Goal: Transaction & Acquisition: Purchase product/service

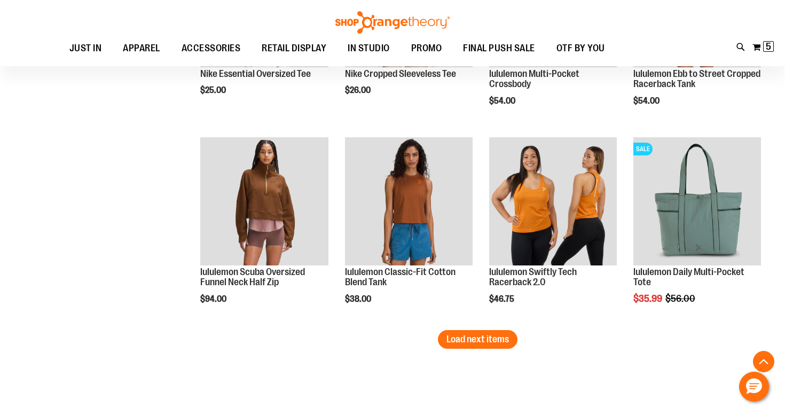
scroll to position [1665, 0]
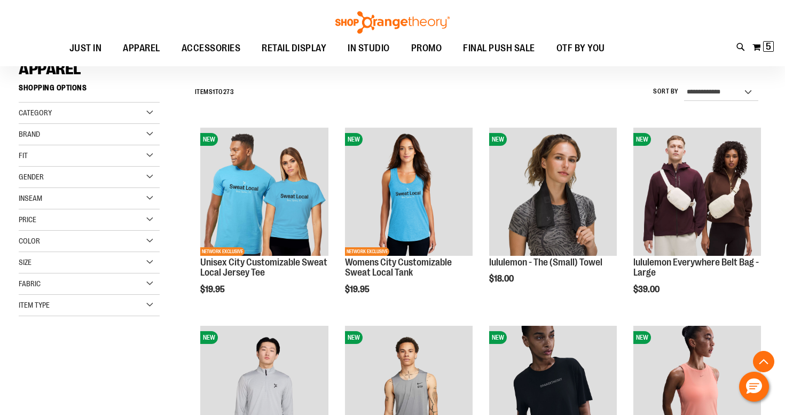
scroll to position [67, 0]
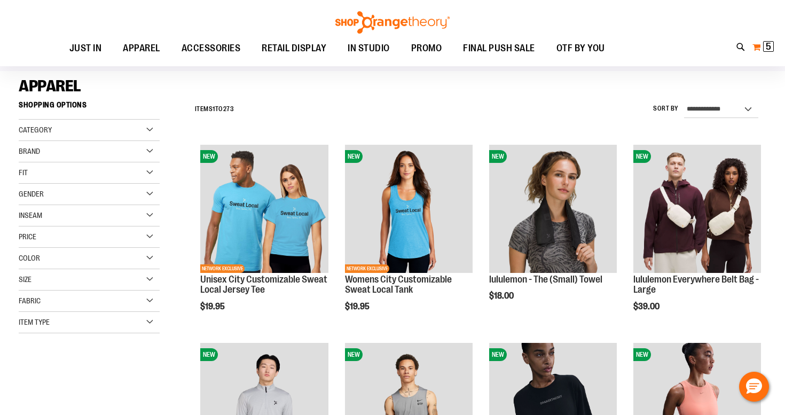
click at [769, 46] on span "5" at bounding box center [768, 46] width 5 height 11
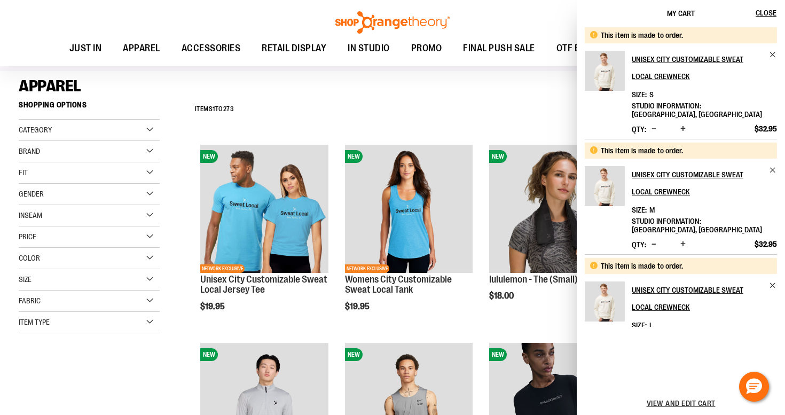
click at [675, 408] on div "View and edit cart" at bounding box center [681, 404] width 208 height 24
click at [676, 406] on span "View and edit cart" at bounding box center [681, 403] width 69 height 9
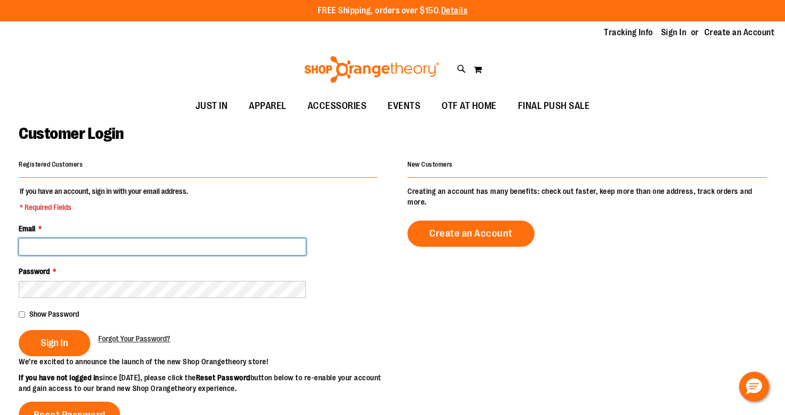
type input "**********"
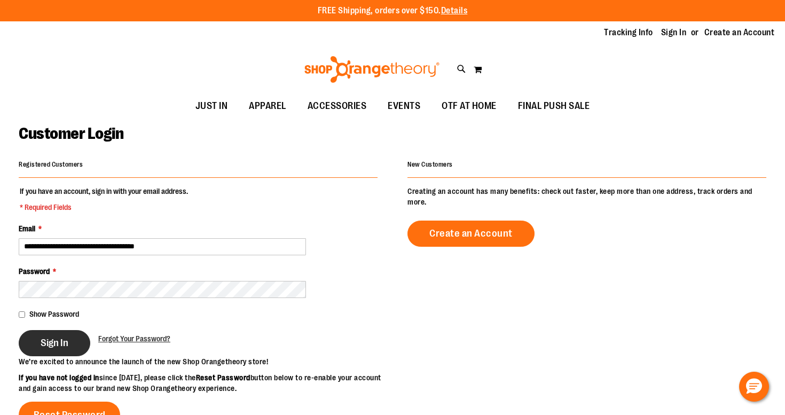
click at [45, 338] on span "Sign In" at bounding box center [55, 343] width 28 height 12
click at [42, 342] on div "Sign In" at bounding box center [59, 343] width 80 height 26
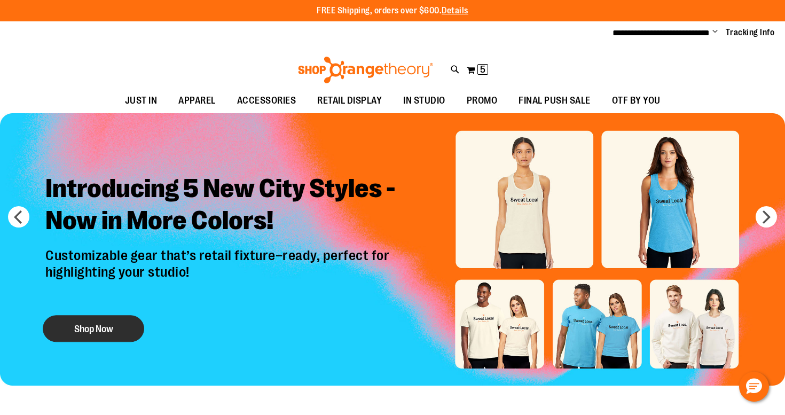
click at [115, 336] on button "Shop Now" at bounding box center [94, 329] width 102 height 27
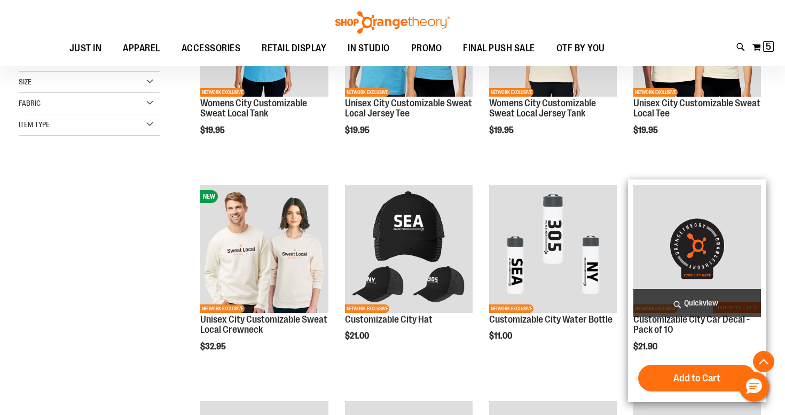
scroll to position [244, 0]
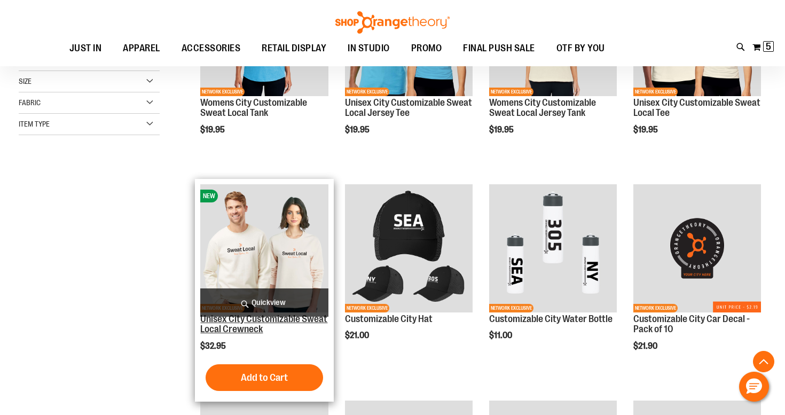
click at [234, 326] on link "Unisex City Customizable Sweat Local Crewneck" at bounding box center [263, 324] width 127 height 21
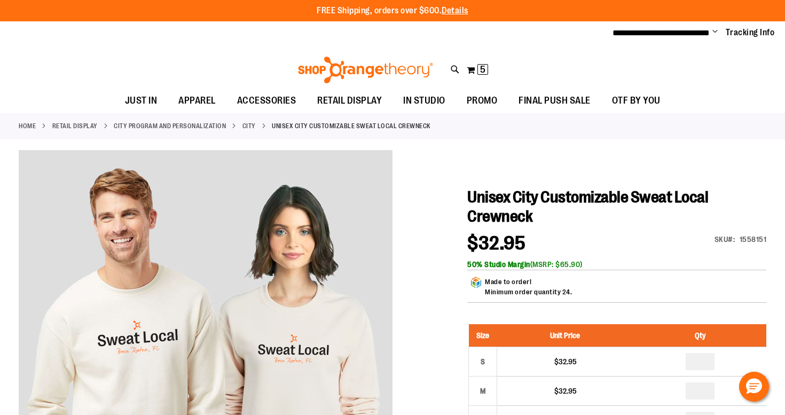
click at [292, 128] on strong "Unisex City Customizable Sweat Local Crewneck" at bounding box center [351, 126] width 159 height 10
click at [252, 125] on link "City" at bounding box center [249, 126] width 13 height 10
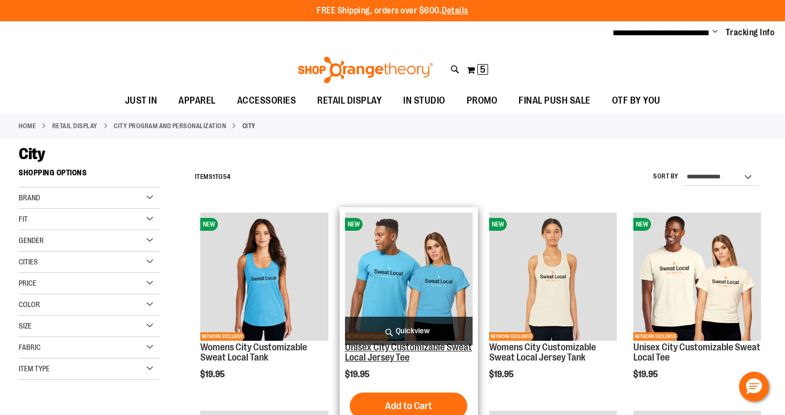
click at [386, 356] on link "Unisex City Customizable Sweat Local Jersey Tee" at bounding box center [408, 352] width 127 height 21
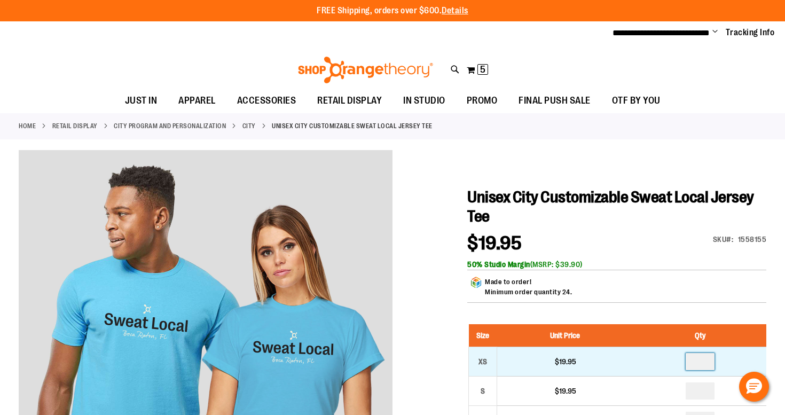
click at [703, 364] on input "number" at bounding box center [700, 361] width 29 height 17
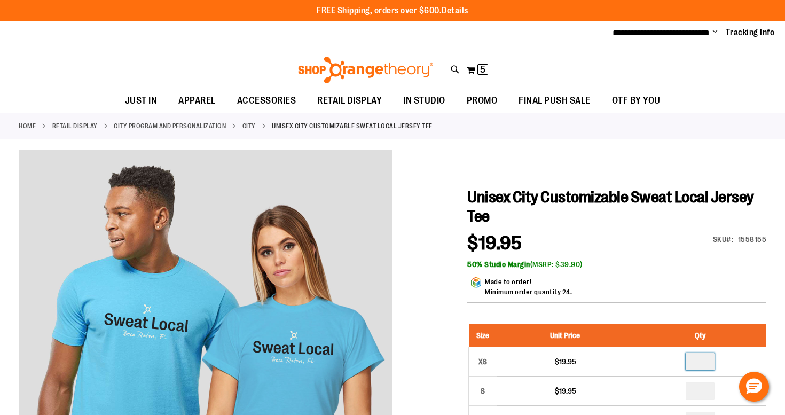
type input "*"
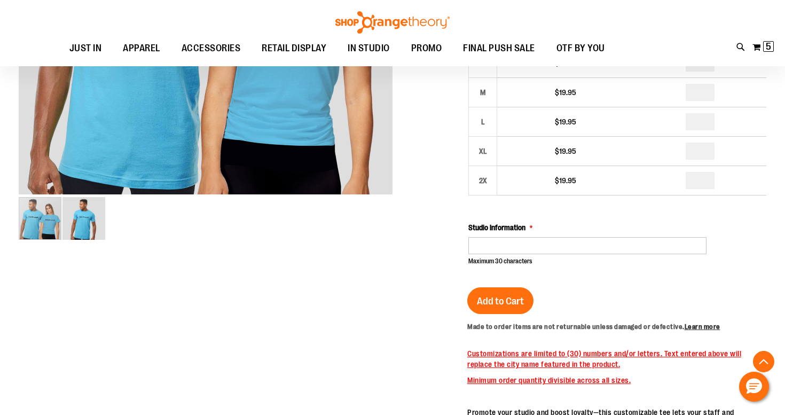
scroll to position [328, 0]
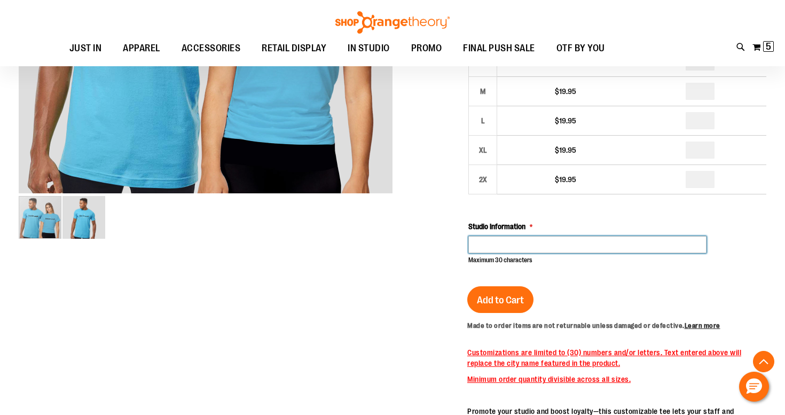
click at [523, 237] on input "Studio Information" at bounding box center [588, 244] width 238 height 17
type input "**********"
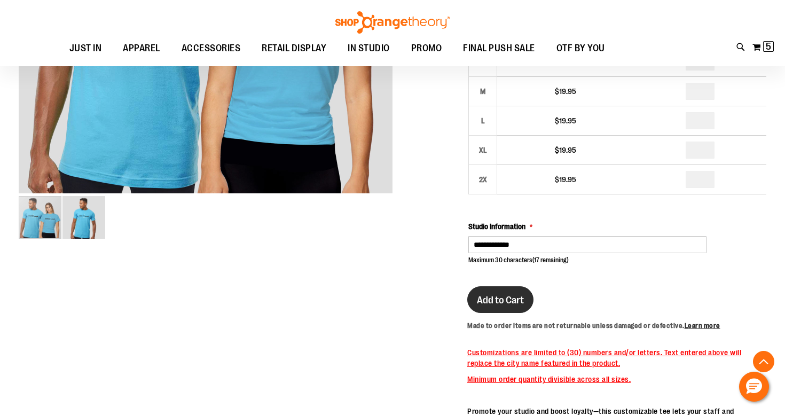
click at [505, 303] on span "Add to Cart" at bounding box center [500, 300] width 47 height 12
click at [771, 45] on img at bounding box center [770, 46] width 13 height 13
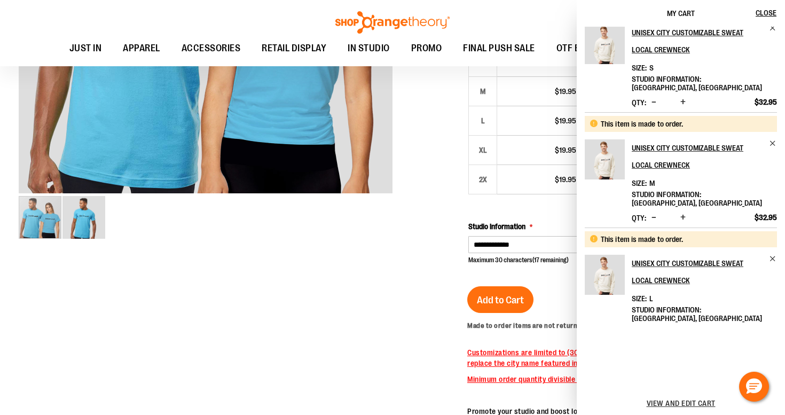
scroll to position [26, 0]
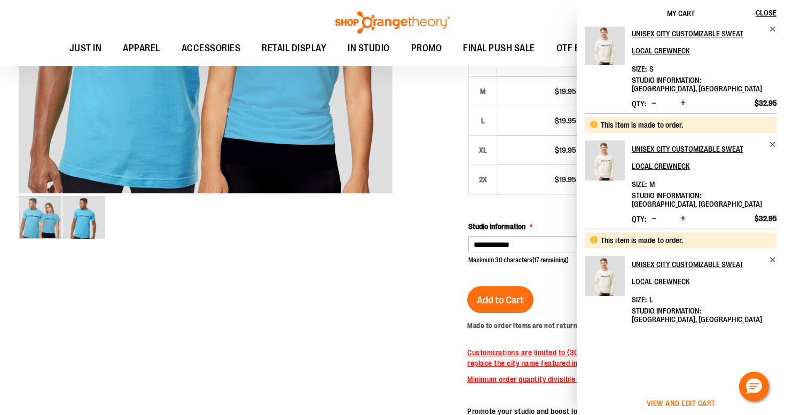
click at [669, 400] on span "View and edit cart" at bounding box center [681, 403] width 69 height 9
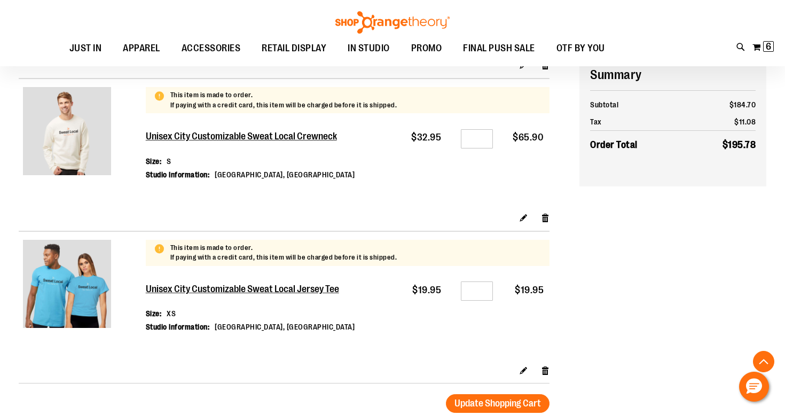
scroll to position [440, 0]
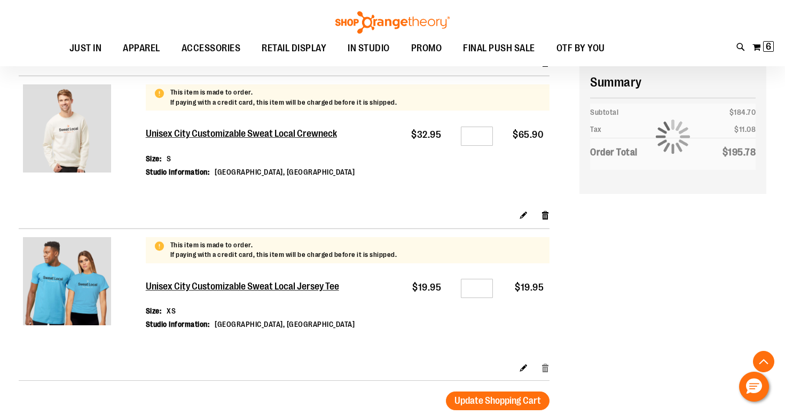
click at [548, 363] on link "Remove item" at bounding box center [545, 367] width 9 height 11
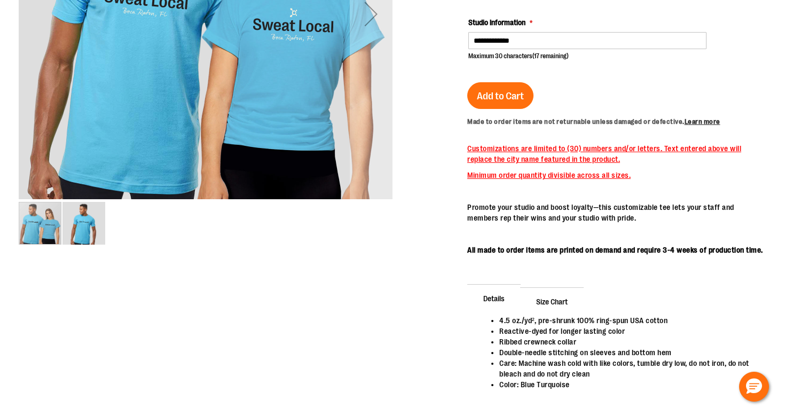
scroll to position [328, 0]
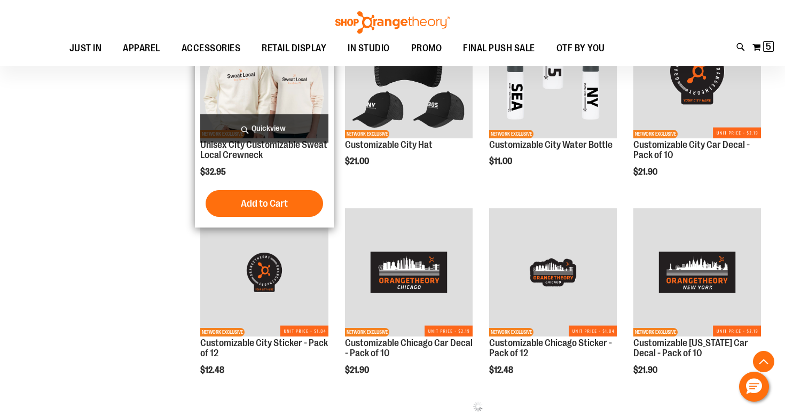
scroll to position [258, 0]
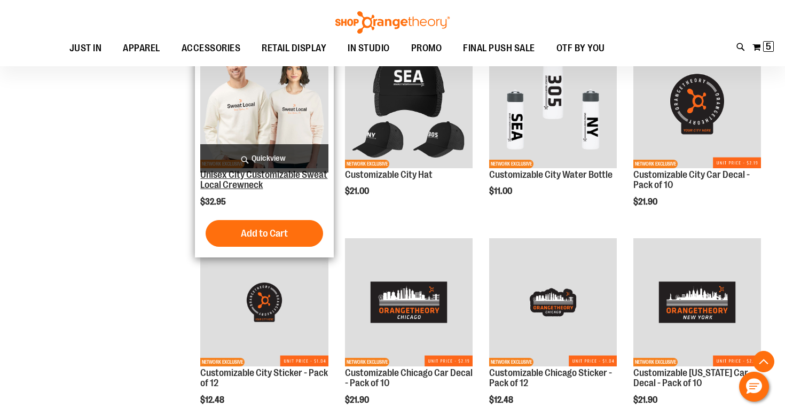
click at [235, 183] on link "Unisex City Customizable Sweat Local Crewneck" at bounding box center [263, 179] width 127 height 21
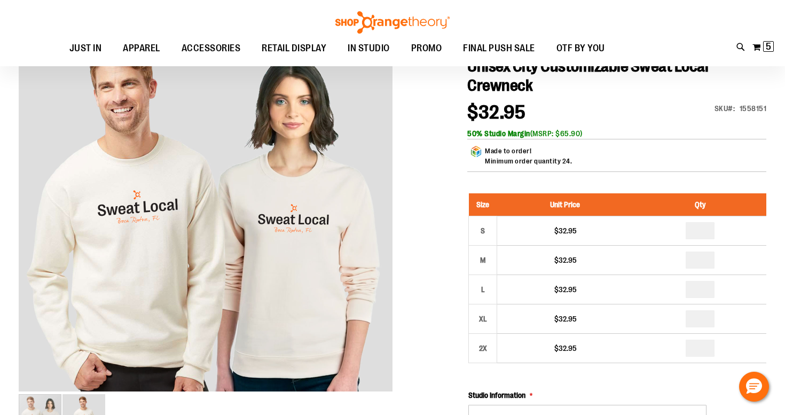
scroll to position [134, 0]
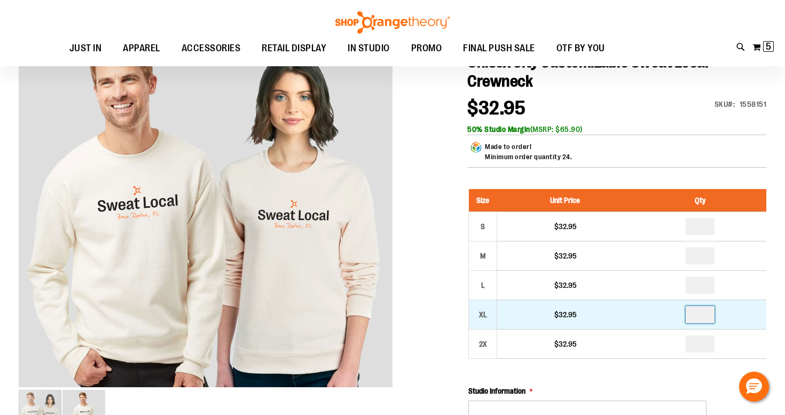
click at [705, 318] on input "number" at bounding box center [700, 314] width 29 height 17
type input "*"
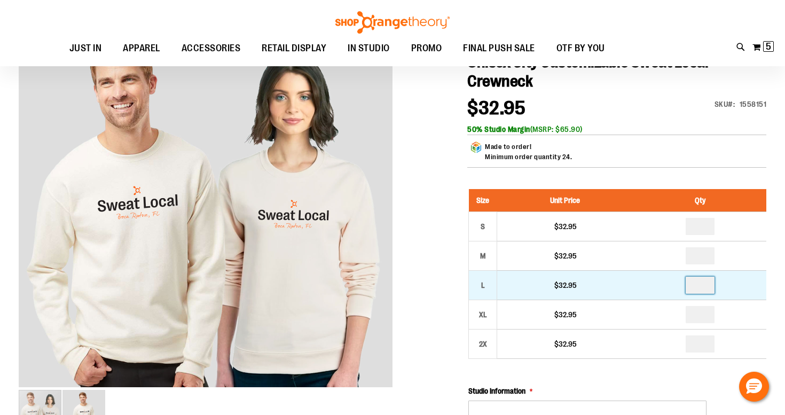
click at [711, 287] on input "number" at bounding box center [700, 285] width 29 height 17
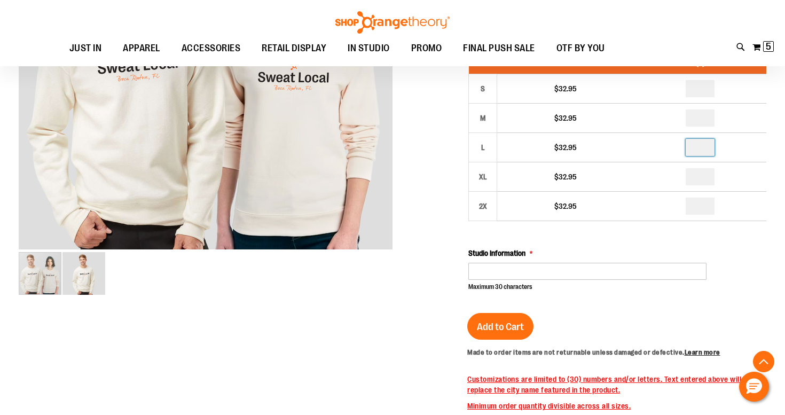
scroll to position [272, 0]
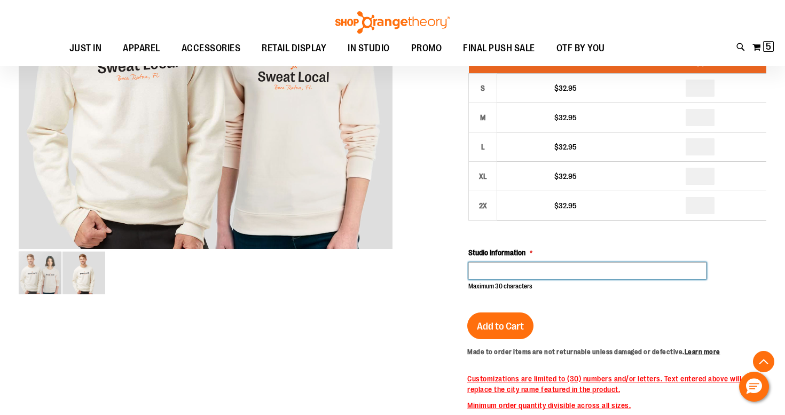
type input "*"
click at [531, 276] on input "Studio Information" at bounding box center [588, 270] width 238 height 17
type input "**********"
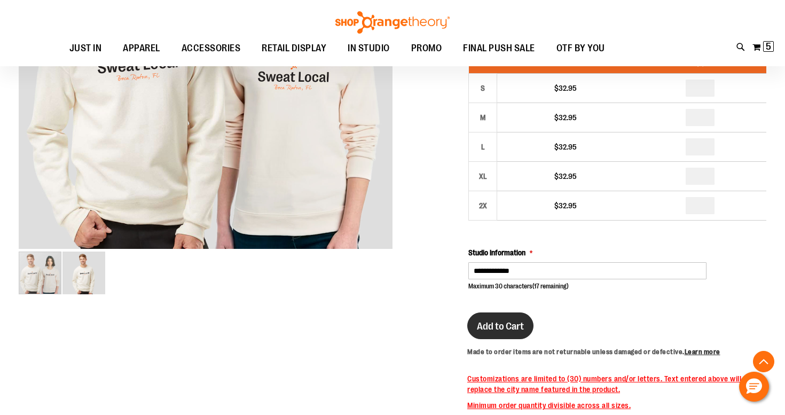
click at [501, 322] on span "Add to Cart" at bounding box center [500, 327] width 47 height 12
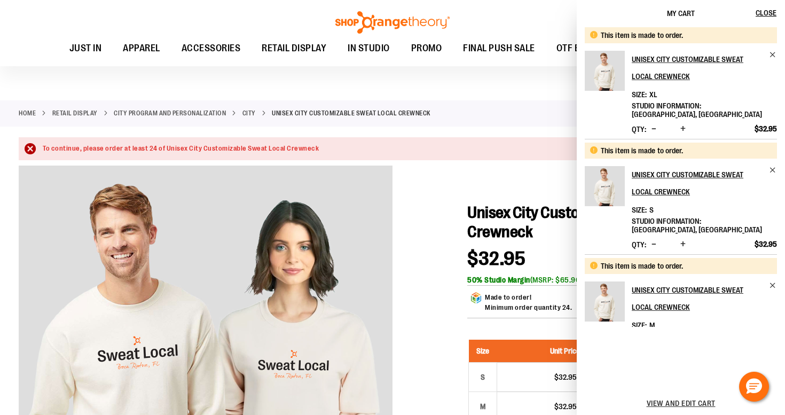
scroll to position [0, 0]
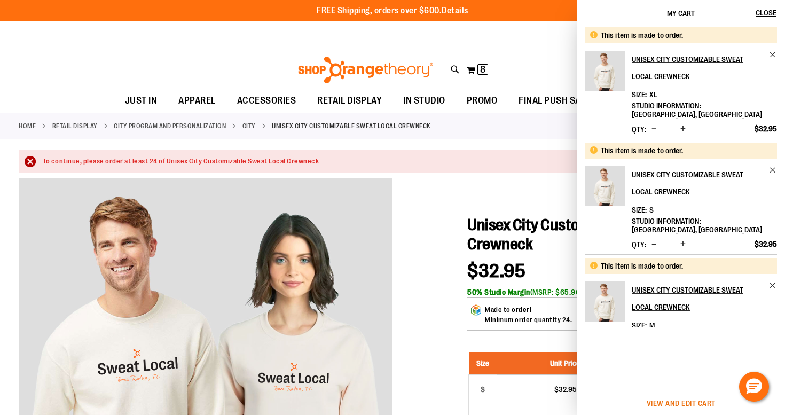
click at [669, 399] on span "View and edit cart" at bounding box center [681, 403] width 69 height 9
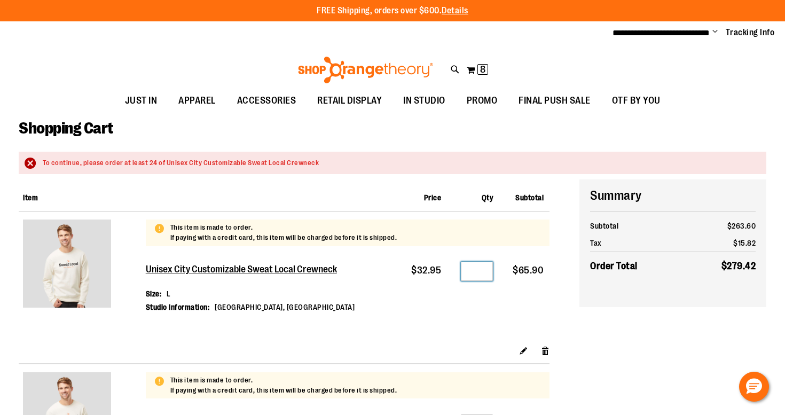
click at [480, 266] on input "*" at bounding box center [477, 271] width 32 height 19
type input "*"
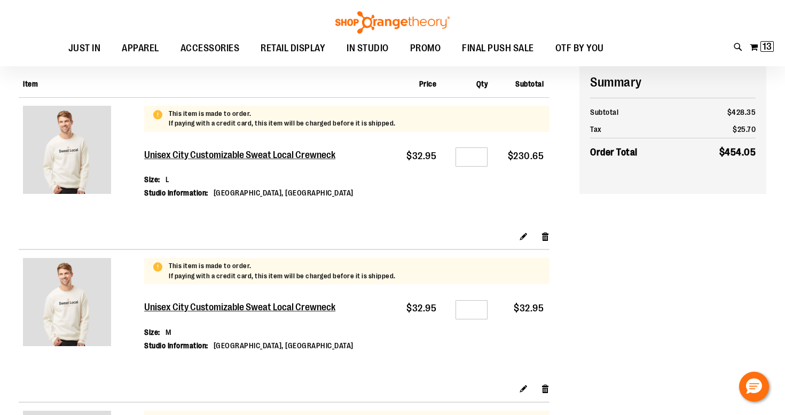
scroll to position [113, 0]
click at [474, 305] on input "*" at bounding box center [472, 309] width 32 height 19
type input "*"
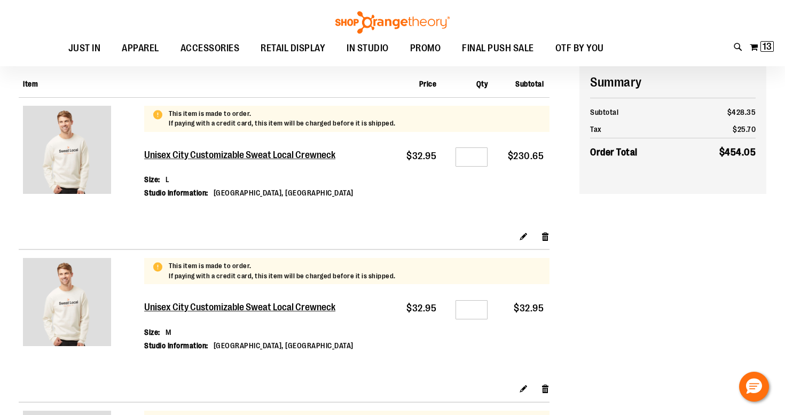
click at [612, 311] on div "**********" at bounding box center [393, 418] width 748 height 704
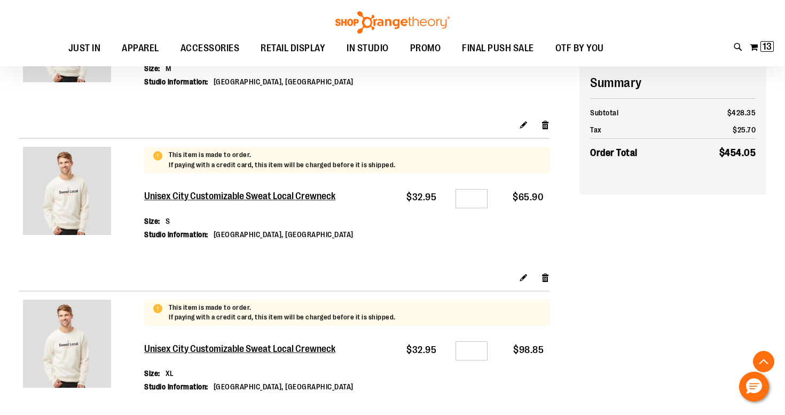
scroll to position [377, 0]
click at [476, 198] on input "*" at bounding box center [472, 199] width 32 height 19
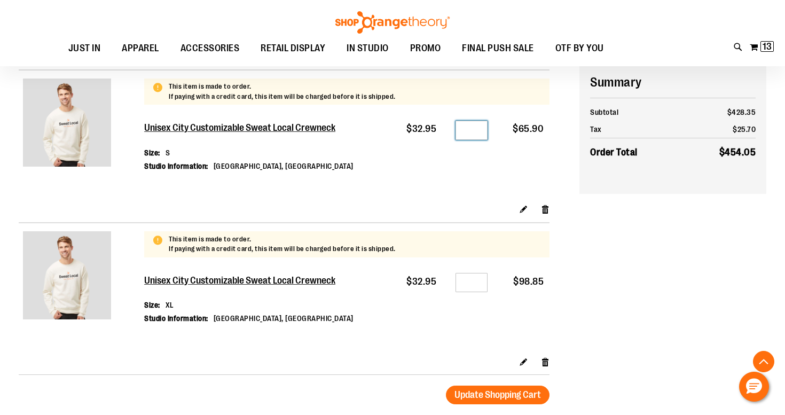
scroll to position [450, 0]
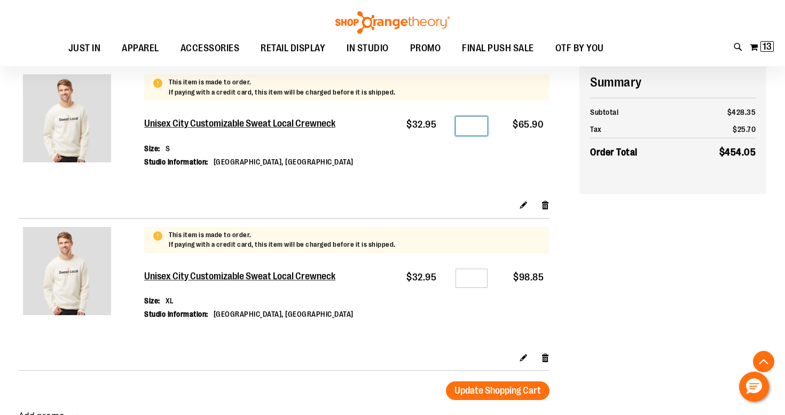
type input "*"
click at [634, 297] on div "**********" at bounding box center [393, 81] width 748 height 704
click at [506, 392] on button "Update Shopping Cart" at bounding box center [498, 390] width 104 height 19
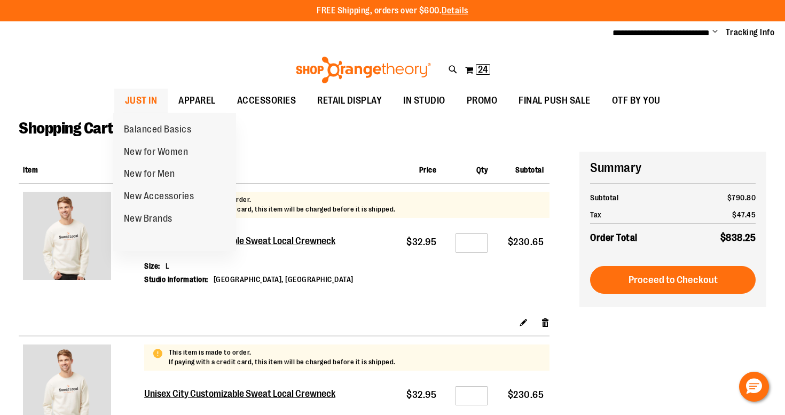
click at [141, 94] on span "JUST IN" at bounding box center [141, 101] width 33 height 24
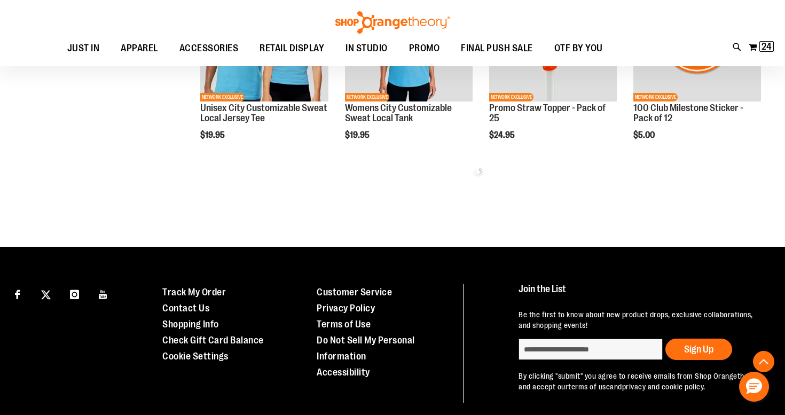
scroll to position [642, 0]
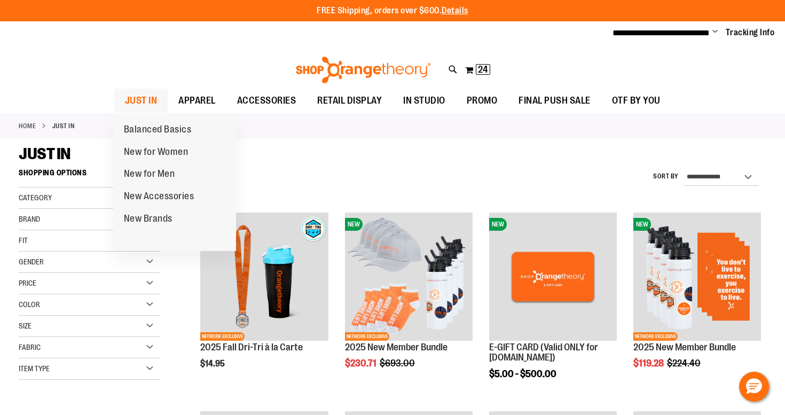
click at [150, 96] on span "JUST IN" at bounding box center [141, 101] width 33 height 24
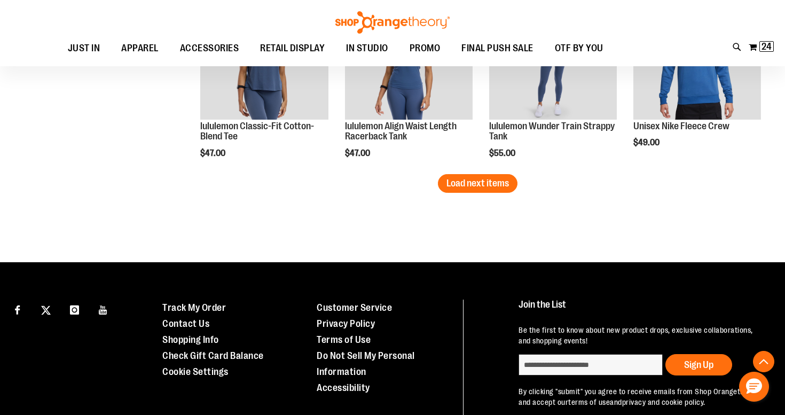
scroll to position [1748, 0]
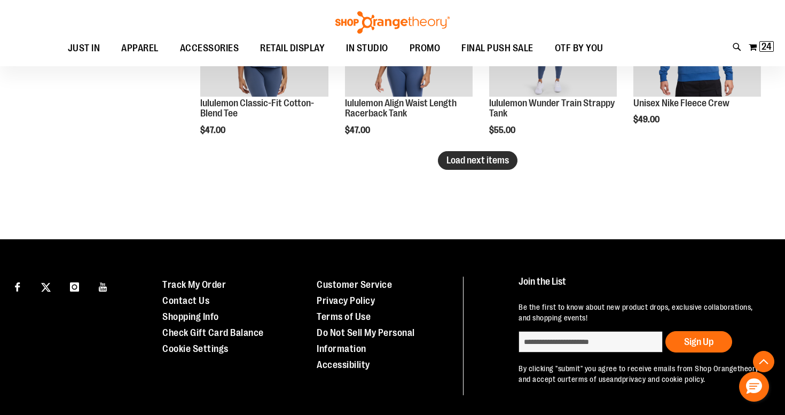
click at [482, 163] on span "Load next items" at bounding box center [478, 160] width 63 height 11
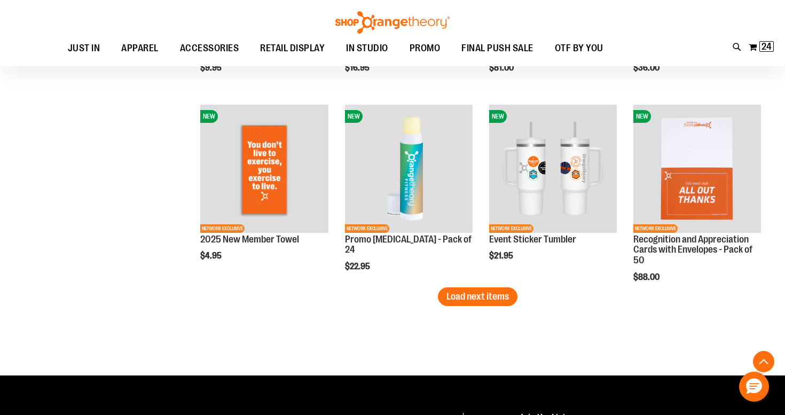
scroll to position [2176, 0]
click at [501, 298] on span "Load next items" at bounding box center [478, 296] width 63 height 11
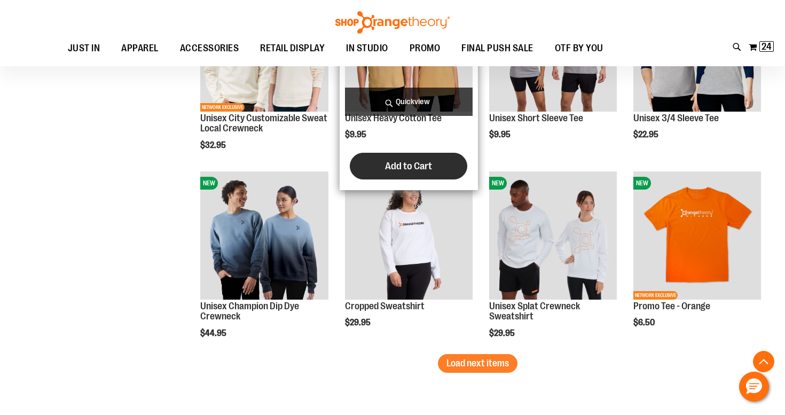
scroll to position [2675, 1]
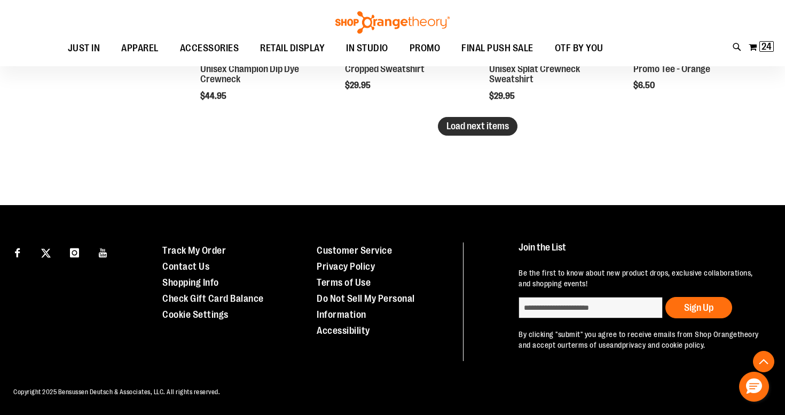
click at [466, 130] on span "Load next items" at bounding box center [478, 126] width 63 height 11
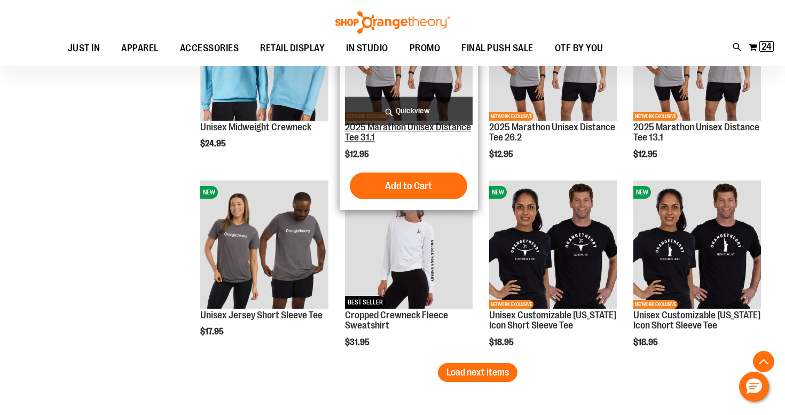
scroll to position [3230, 0]
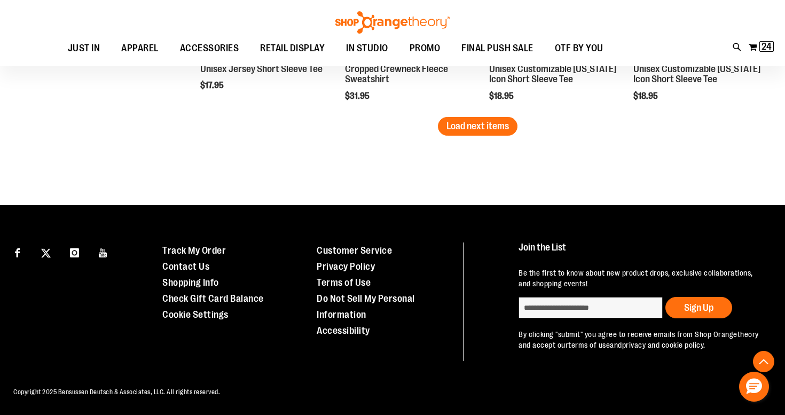
click at [497, 124] on span "Load next items" at bounding box center [478, 126] width 63 height 11
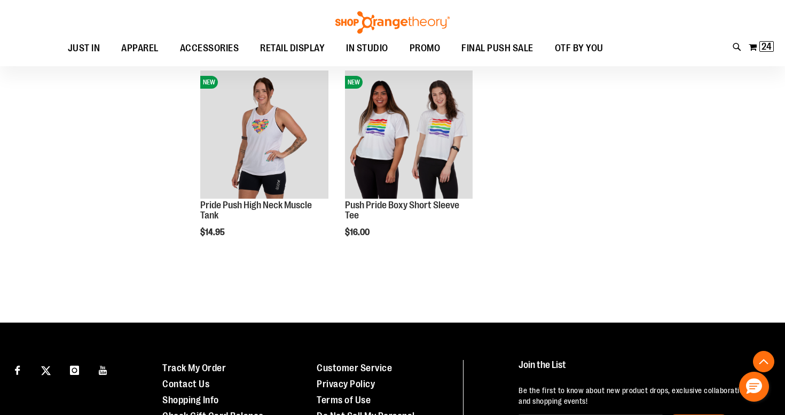
scroll to position [3942, 0]
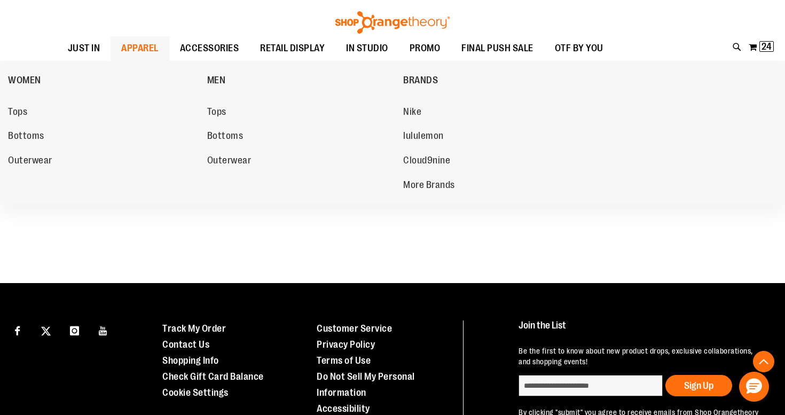
click at [142, 46] on span "APPAREL" at bounding box center [139, 48] width 37 height 24
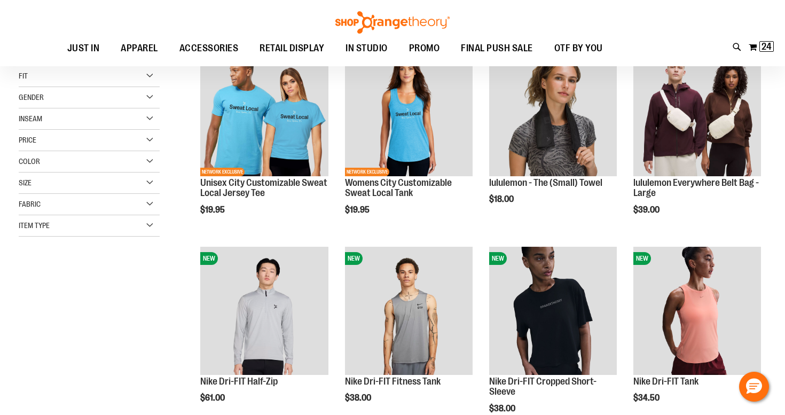
scroll to position [52, 1]
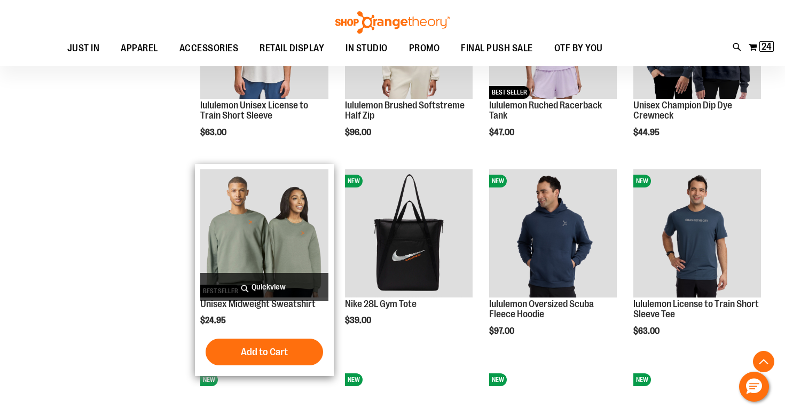
scroll to position [536, 0]
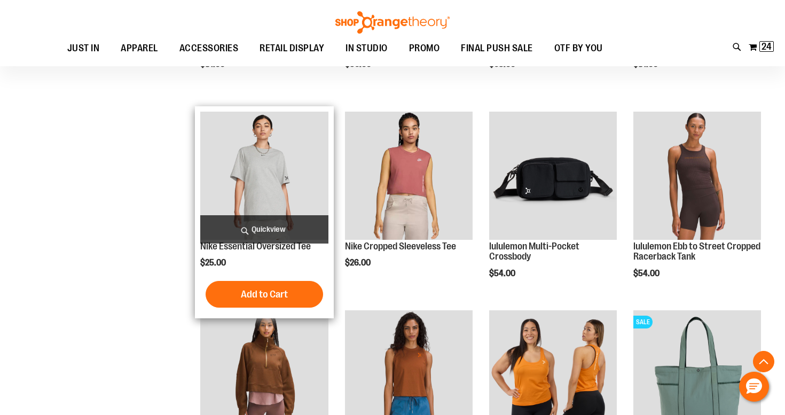
scroll to position [1381, 0]
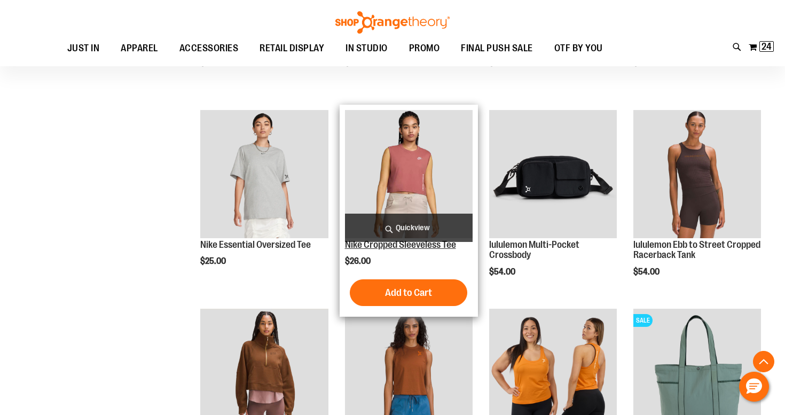
click at [384, 249] on link "Nike Cropped Sleeveless Tee" at bounding box center [400, 244] width 111 height 11
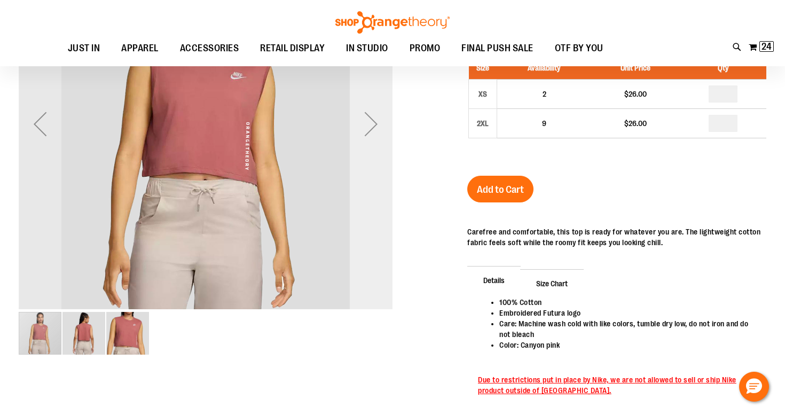
scroll to position [99, 0]
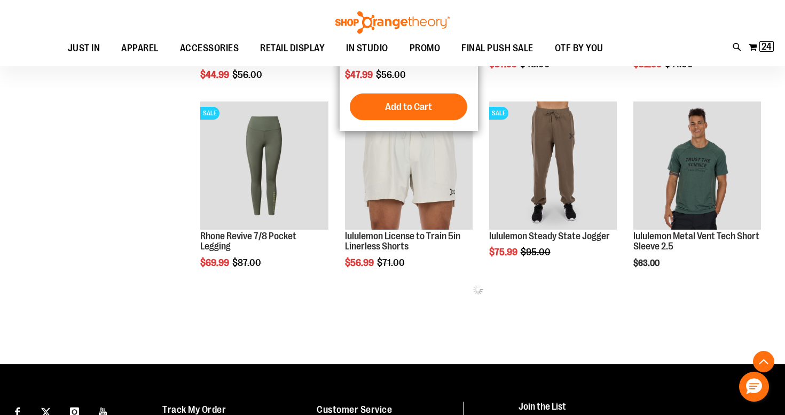
scroll to position [967, 0]
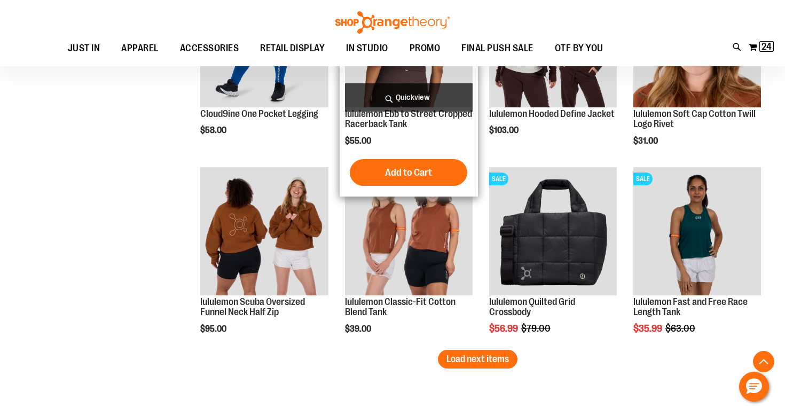
scroll to position [1484, 0]
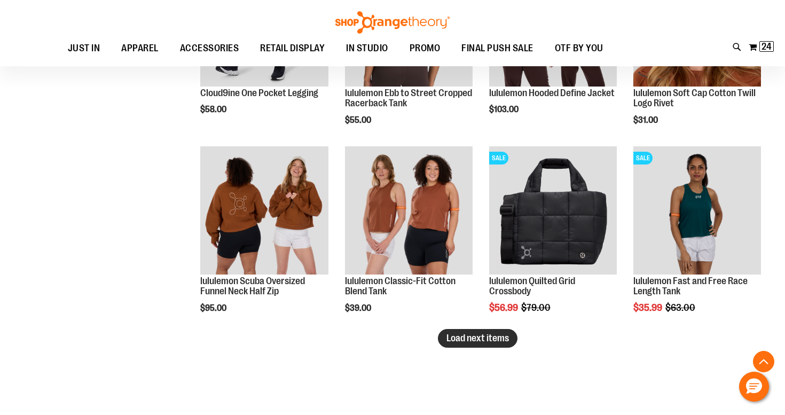
click at [474, 334] on span "Load next items" at bounding box center [478, 338] width 63 height 11
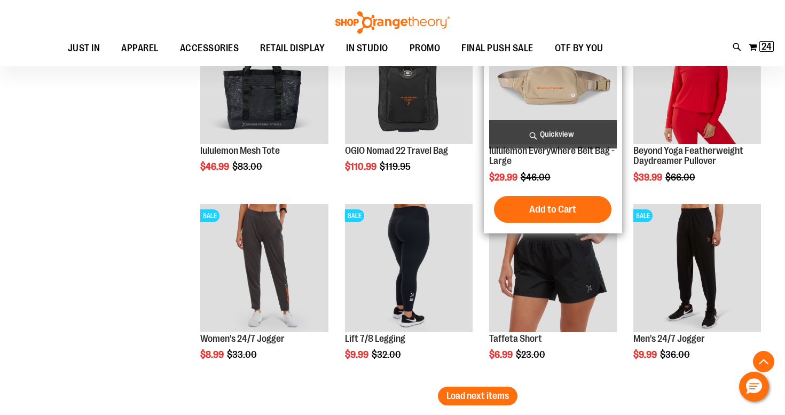
scroll to position [1990, 0]
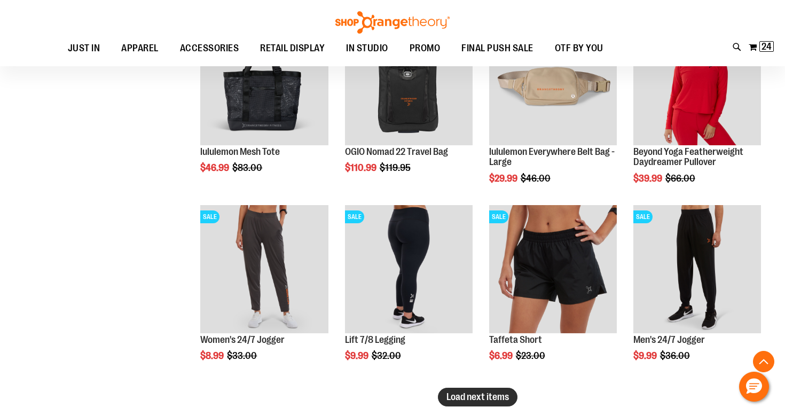
click at [469, 392] on span "Load next items" at bounding box center [478, 397] width 63 height 11
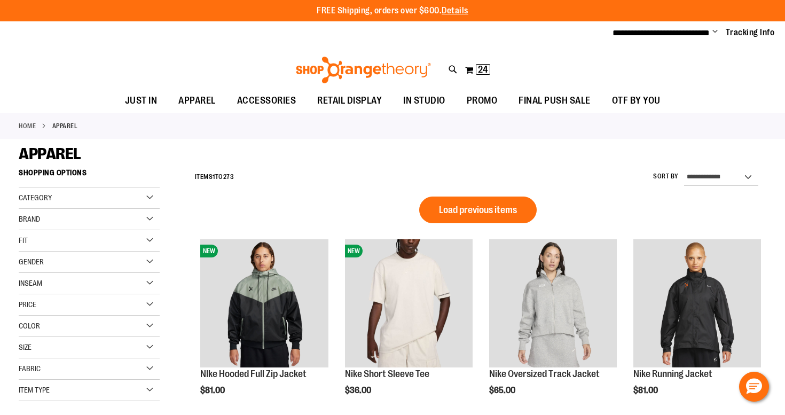
click at [491, 64] on div "Toggle Nav Search Popular Suggestions Advanced Search" at bounding box center [392, 66] width 785 height 43
click at [483, 66] on span "24" at bounding box center [483, 69] width 10 height 11
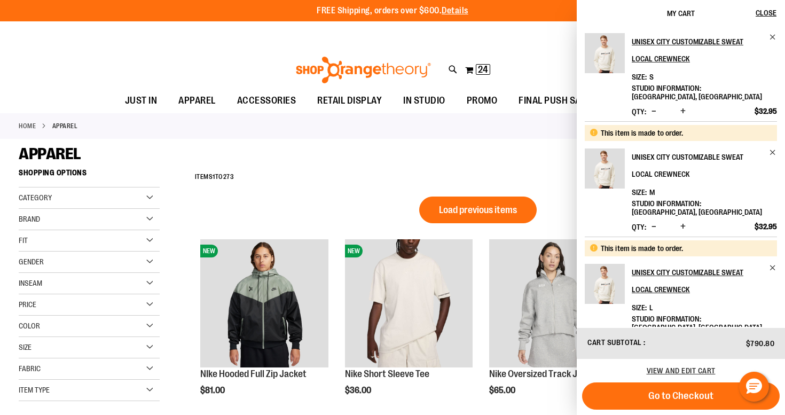
scroll to position [133, 0]
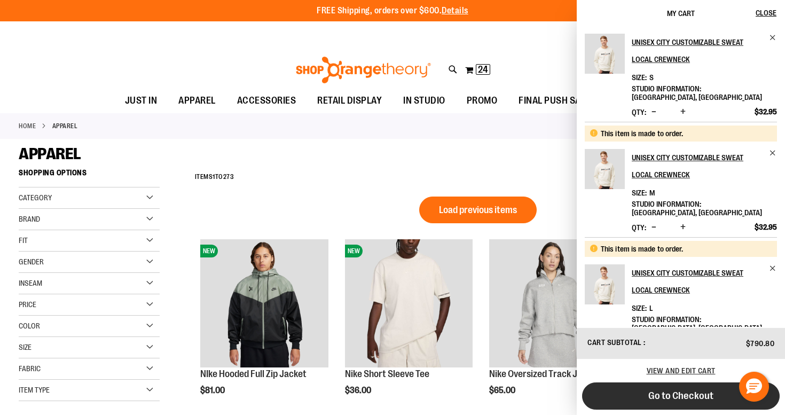
click at [685, 392] on span "Go to Checkout" at bounding box center [681, 396] width 65 height 12
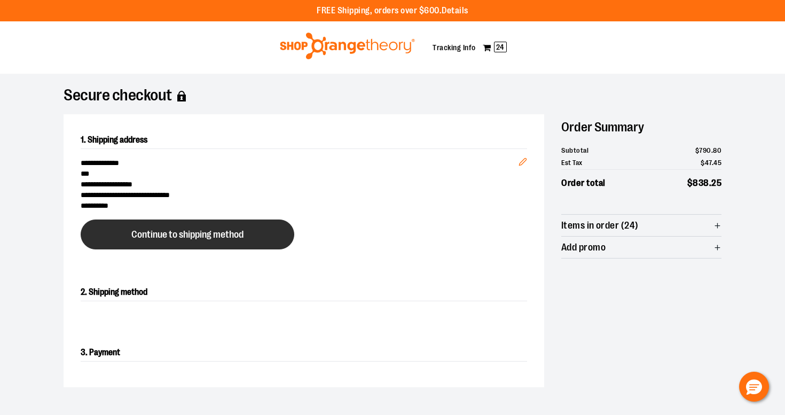
click at [212, 243] on button "Continue to shipping method" at bounding box center [188, 235] width 214 height 30
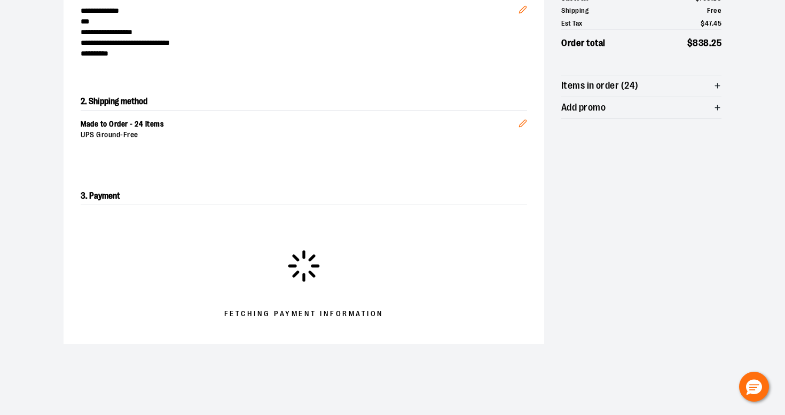
scroll to position [182, 0]
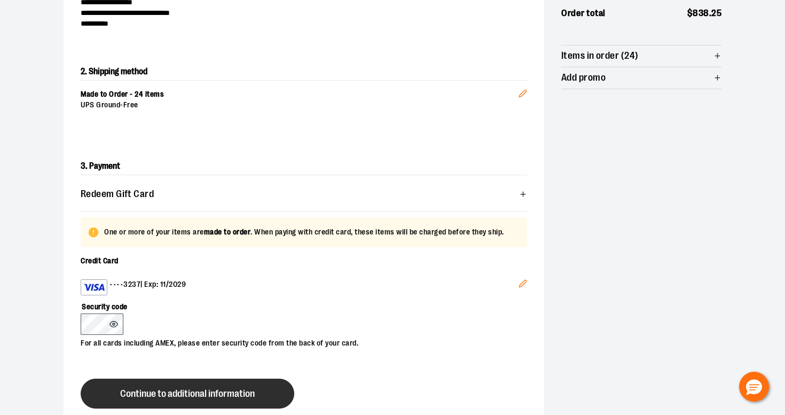
click at [128, 385] on button "Continue to additional information" at bounding box center [188, 394] width 214 height 30
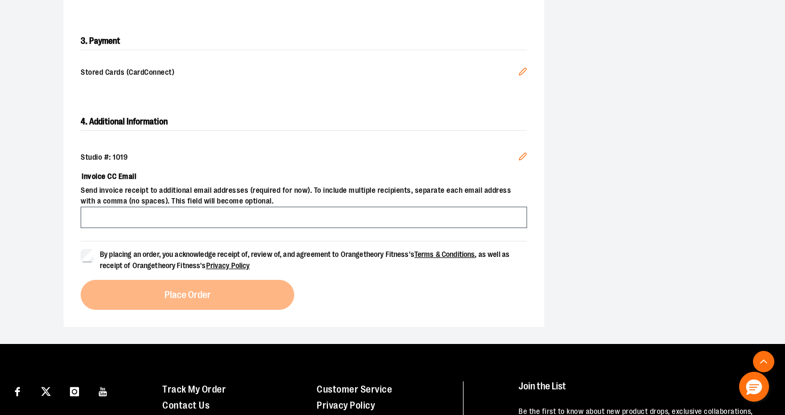
scroll to position [323, 0]
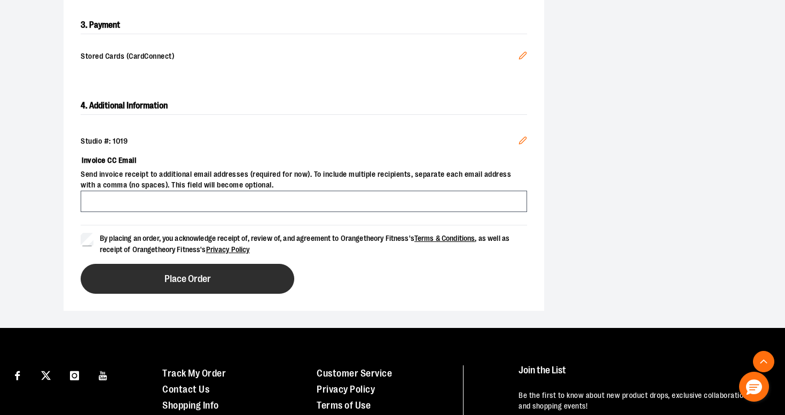
click at [171, 283] on span "Place Order" at bounding box center [188, 279] width 46 height 10
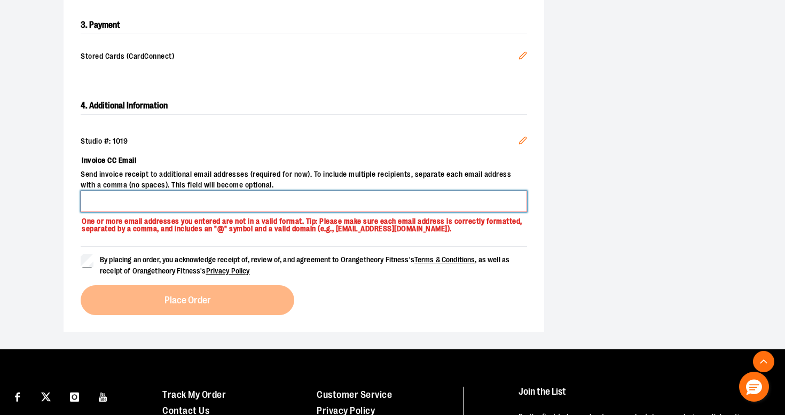
click at [163, 193] on input "Invoice CC Email" at bounding box center [304, 201] width 447 height 21
type input "**********"
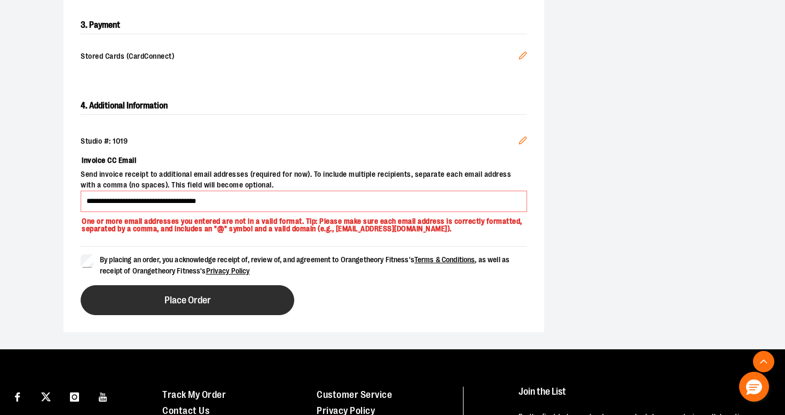
click at [153, 305] on button "Place Order" at bounding box center [188, 300] width 214 height 30
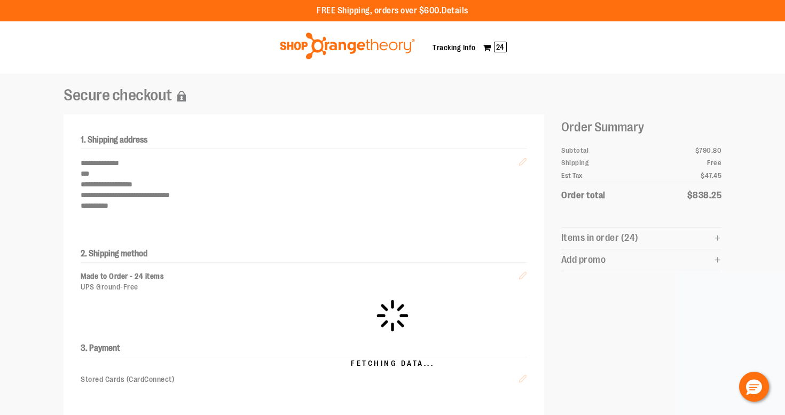
scroll to position [0, 0]
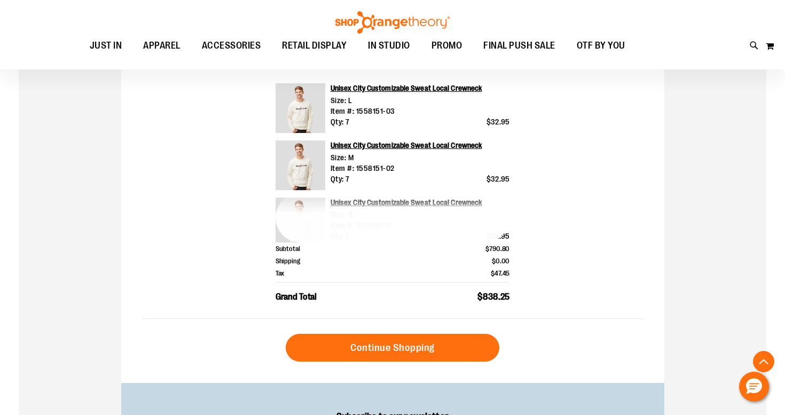
scroll to position [271, 0]
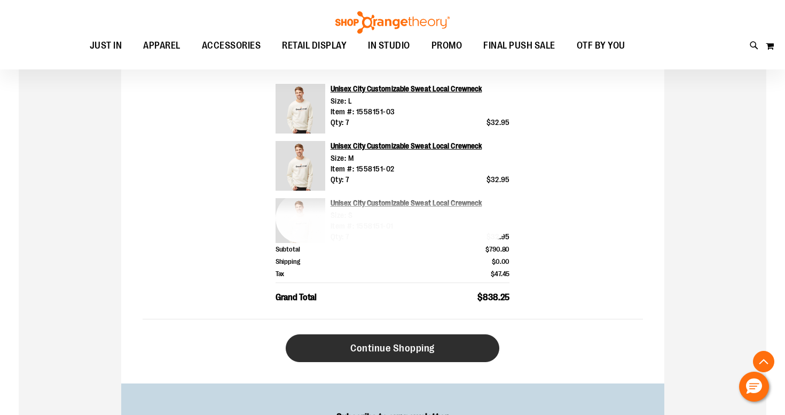
click at [318, 345] on link "Continue Shopping" at bounding box center [393, 348] width 214 height 28
